Goal: Information Seeking & Learning: Find specific fact

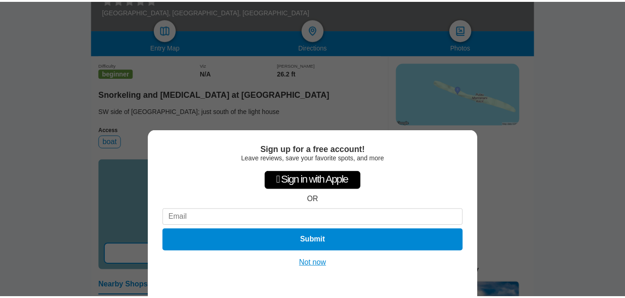
scroll to position [189, 0]
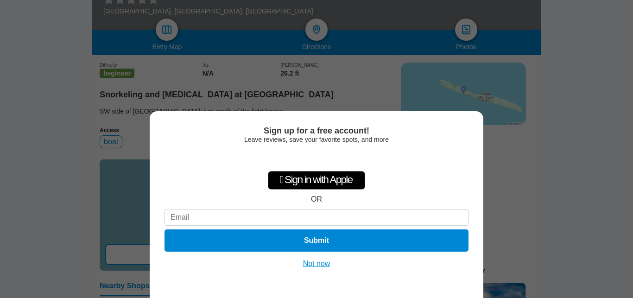
click at [317, 264] on button "Not now" at bounding box center [316, 263] width 33 height 9
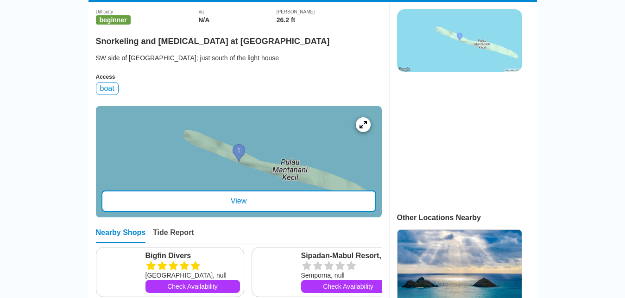
scroll to position [236, 0]
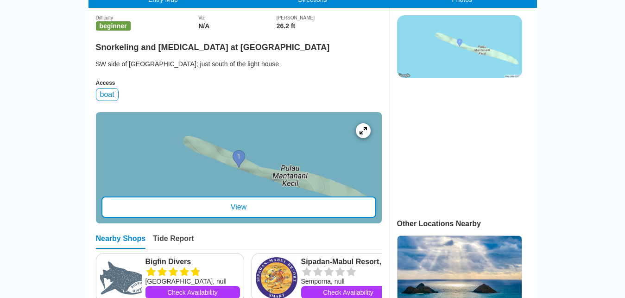
click at [227, 218] on div "View" at bounding box center [238, 206] width 275 height 21
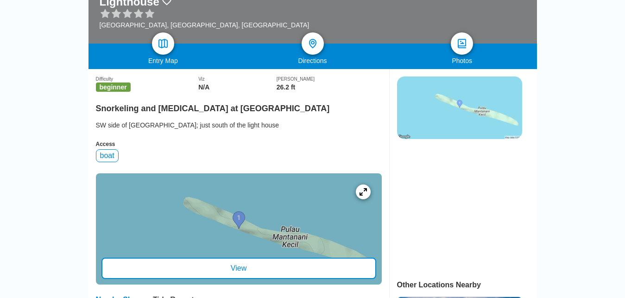
scroll to position [236, 0]
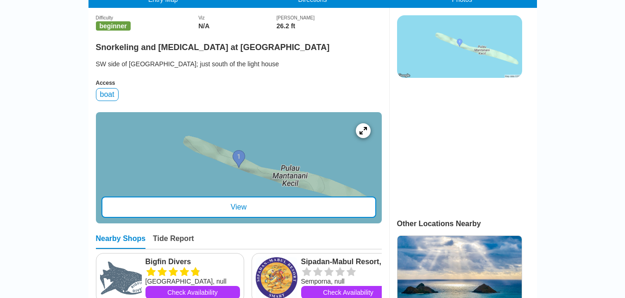
drag, startPoint x: 96, startPoint y: 87, endPoint x: 297, endPoint y: 90, distance: 201.1
click at [297, 69] on div "SW side of [GEOGRAPHIC_DATA]; just south of the light house" at bounding box center [239, 63] width 286 height 9
copy div "SW side of [GEOGRAPHIC_DATA]; just south of the light house"
